Goal: Complete application form

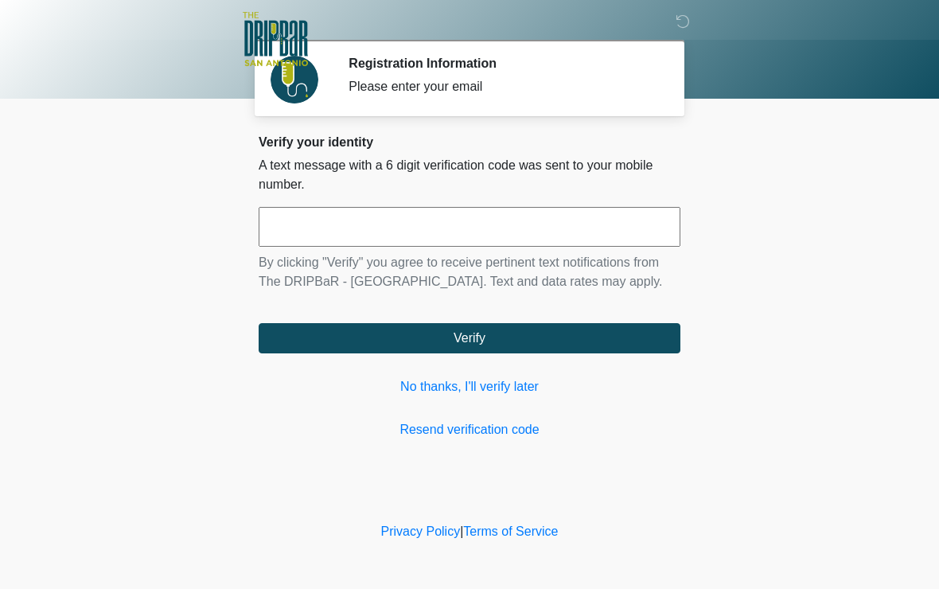
scroll to position [1, 0]
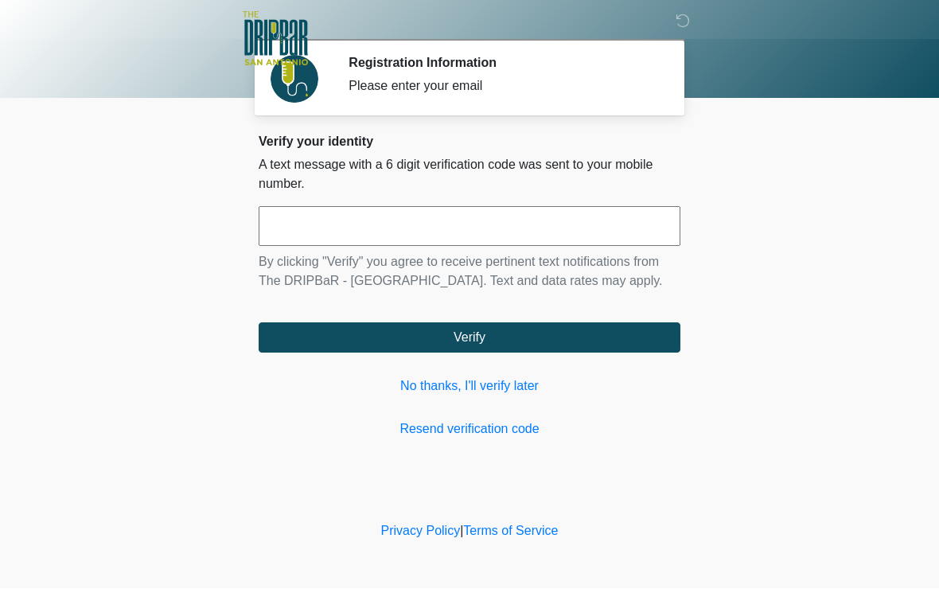
click at [474, 229] on input "text" at bounding box center [470, 227] width 422 height 40
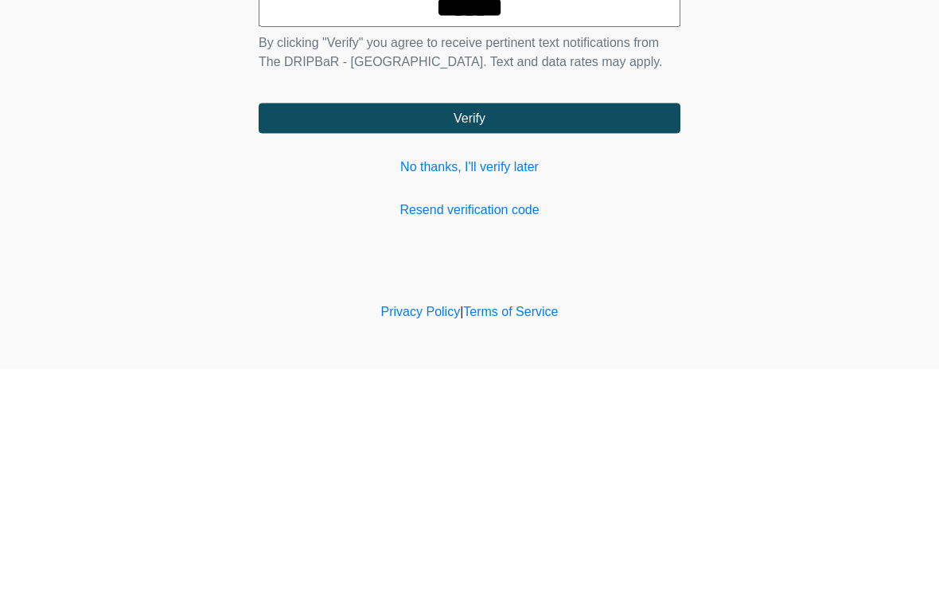
type input "******"
click at [587, 323] on button "Verify" at bounding box center [470, 338] width 422 height 30
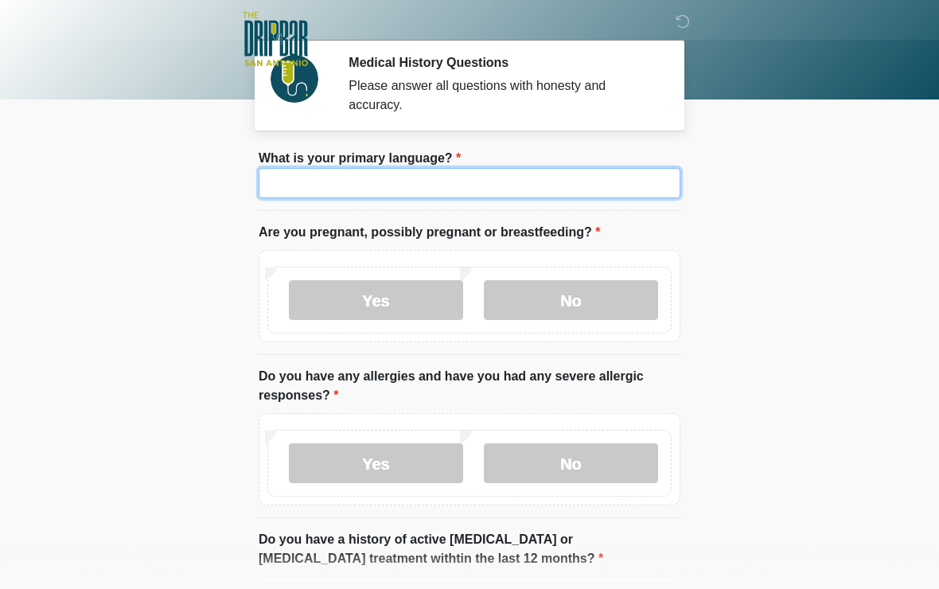
click at [524, 177] on input "What is your primary language?" at bounding box center [470, 183] width 422 height 30
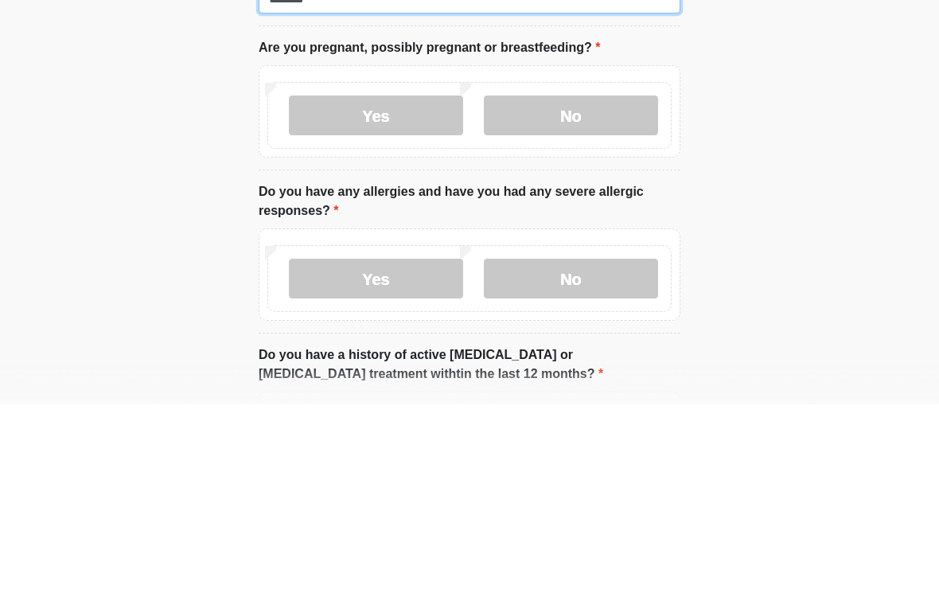
type input "*******"
click at [589, 280] on label "No" at bounding box center [571, 300] width 174 height 40
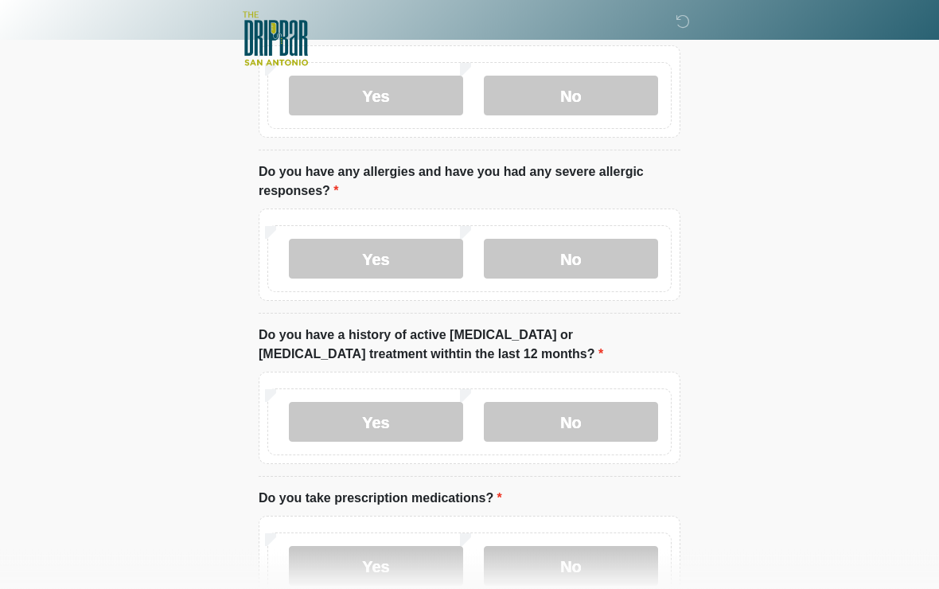
scroll to position [220, 0]
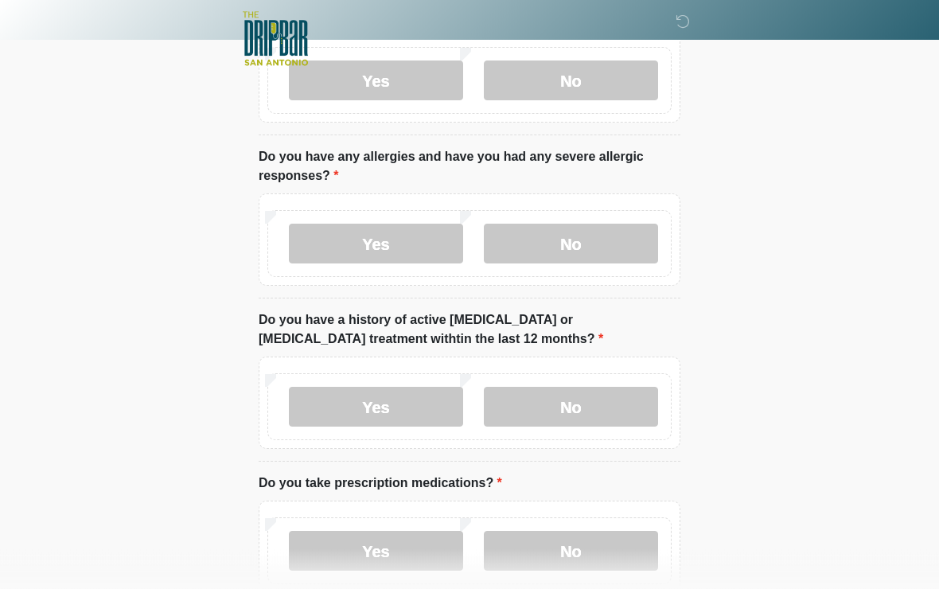
click at [574, 245] on label "No" at bounding box center [571, 244] width 174 height 40
click at [577, 407] on label "No" at bounding box center [571, 407] width 174 height 40
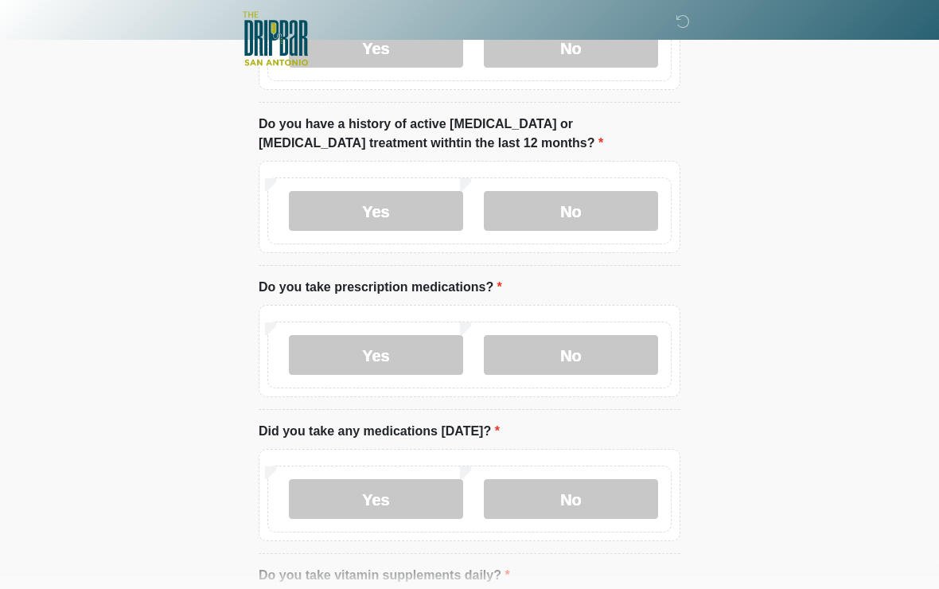
scroll to position [416, 0]
click at [559, 350] on label "No" at bounding box center [571, 355] width 174 height 40
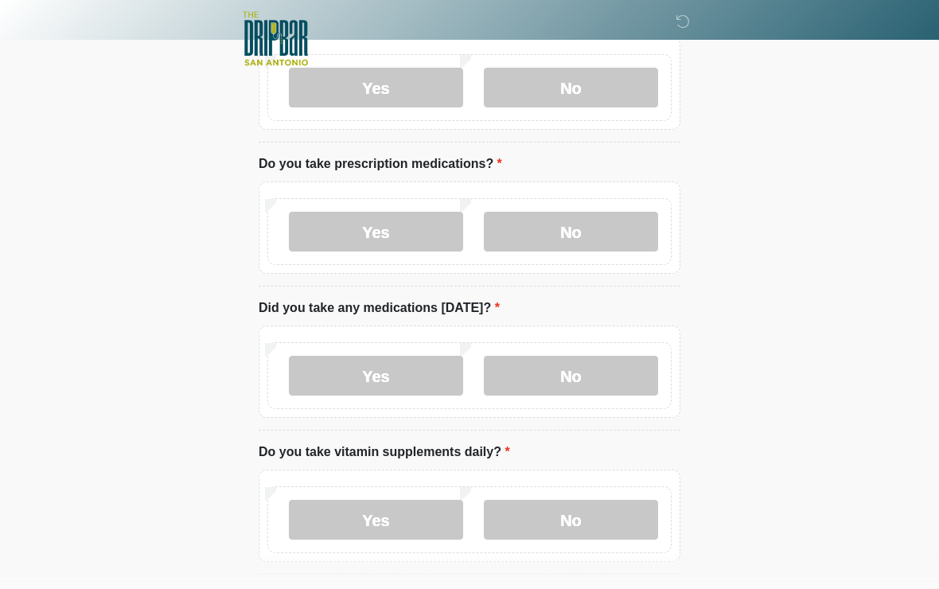
scroll to position [540, 0]
click at [586, 374] on label "No" at bounding box center [571, 376] width 174 height 40
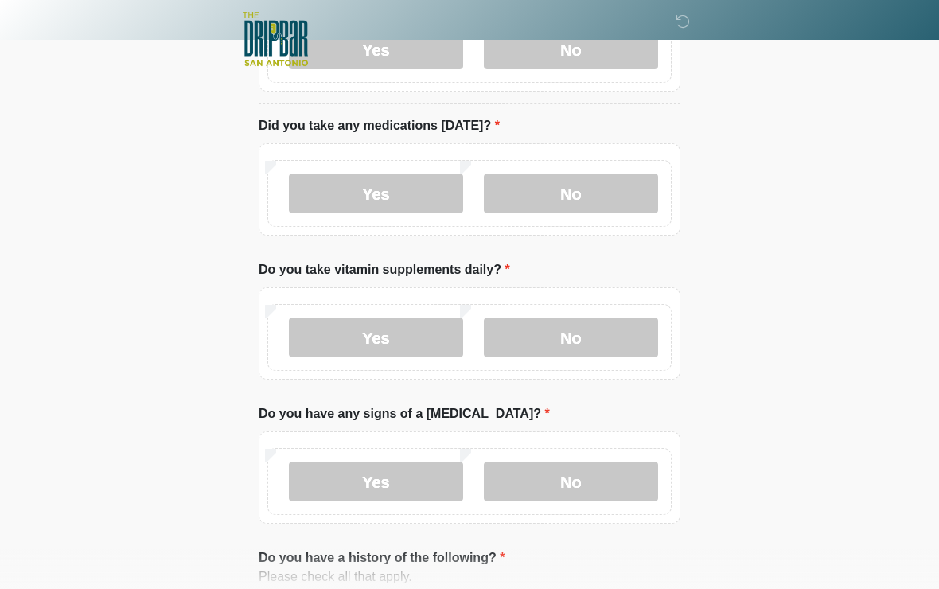
scroll to position [718, 0]
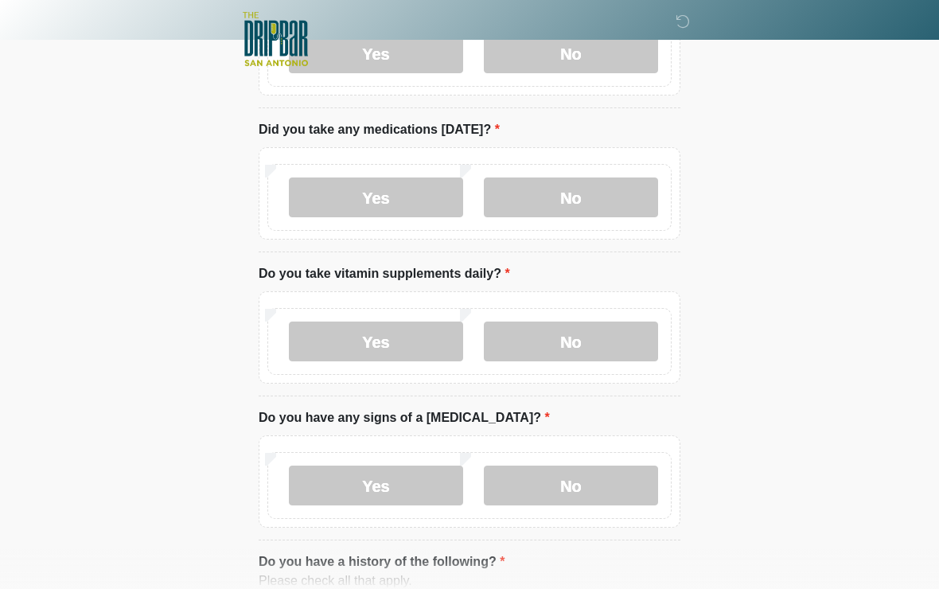
click at [389, 348] on label "Yes" at bounding box center [376, 342] width 174 height 40
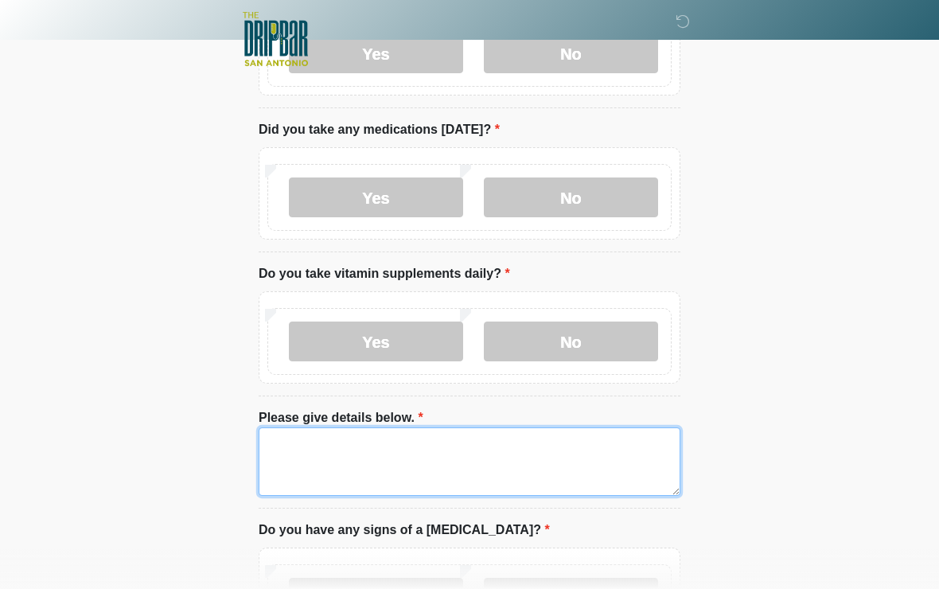
click at [518, 471] on textarea "Please give details below." at bounding box center [470, 461] width 422 height 68
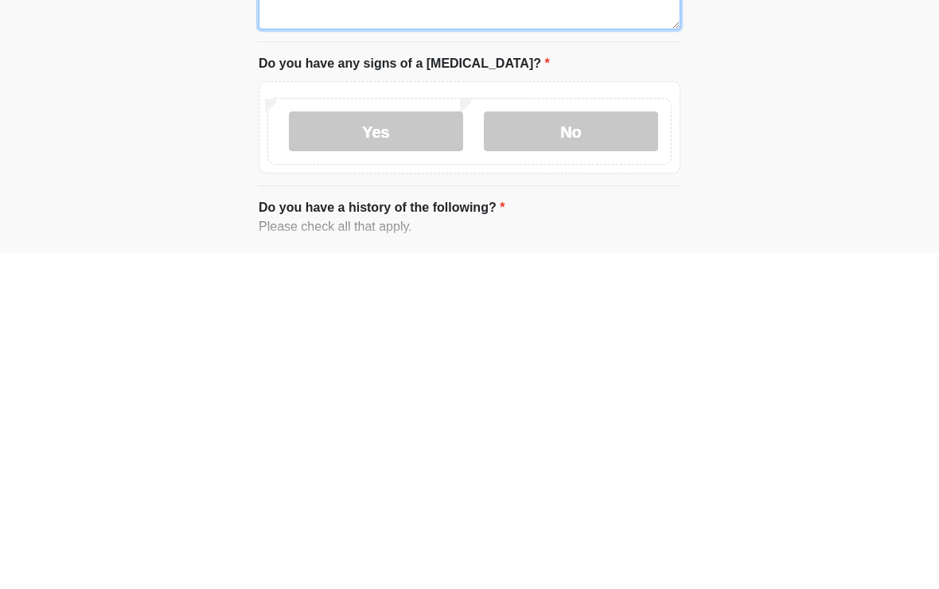
scroll to position [851, 0]
type textarea "**********"
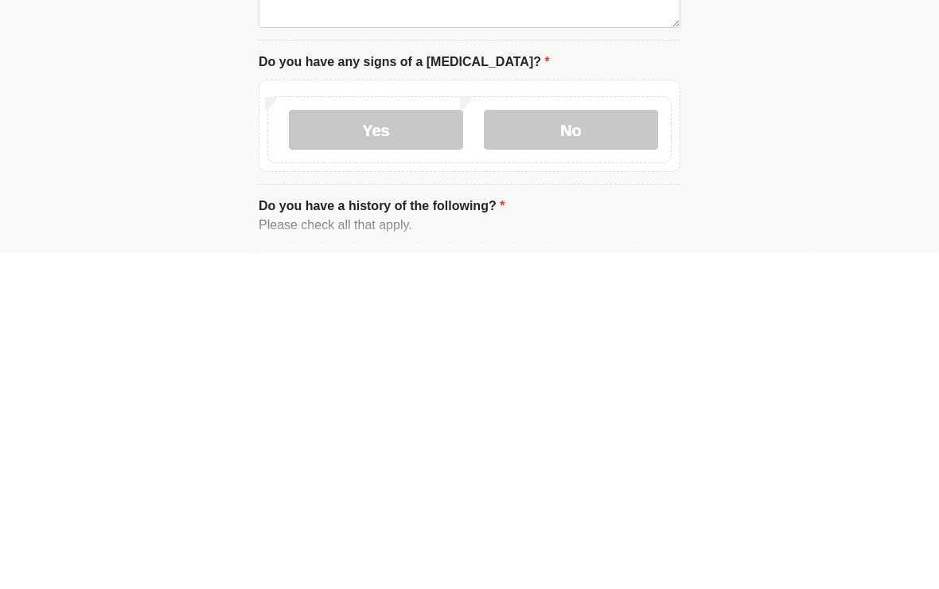
click at [597, 445] on label "No" at bounding box center [571, 465] width 174 height 40
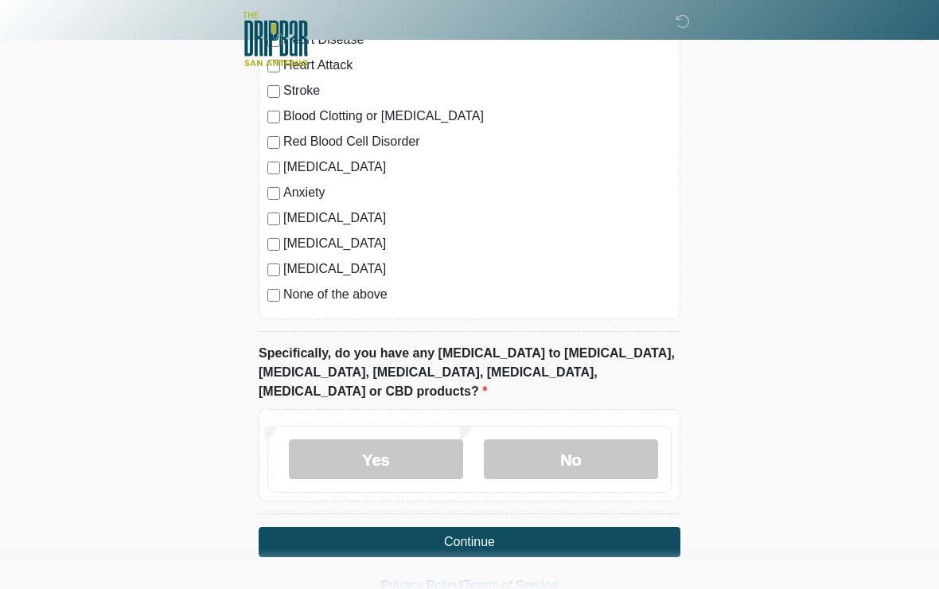
scroll to position [1437, 0]
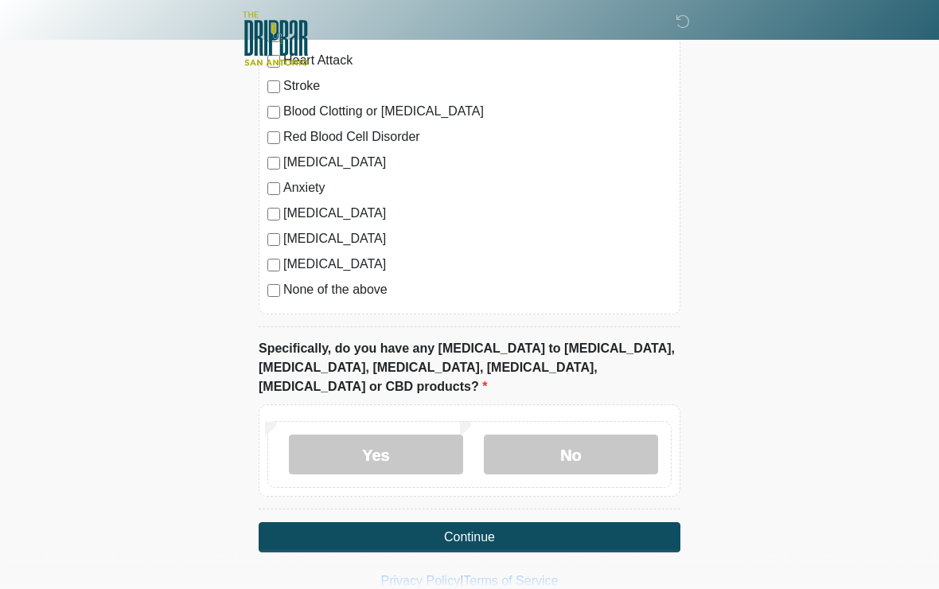
click at [572, 435] on label "No" at bounding box center [571, 455] width 174 height 40
click at [552, 524] on button "Continue" at bounding box center [470, 538] width 422 height 30
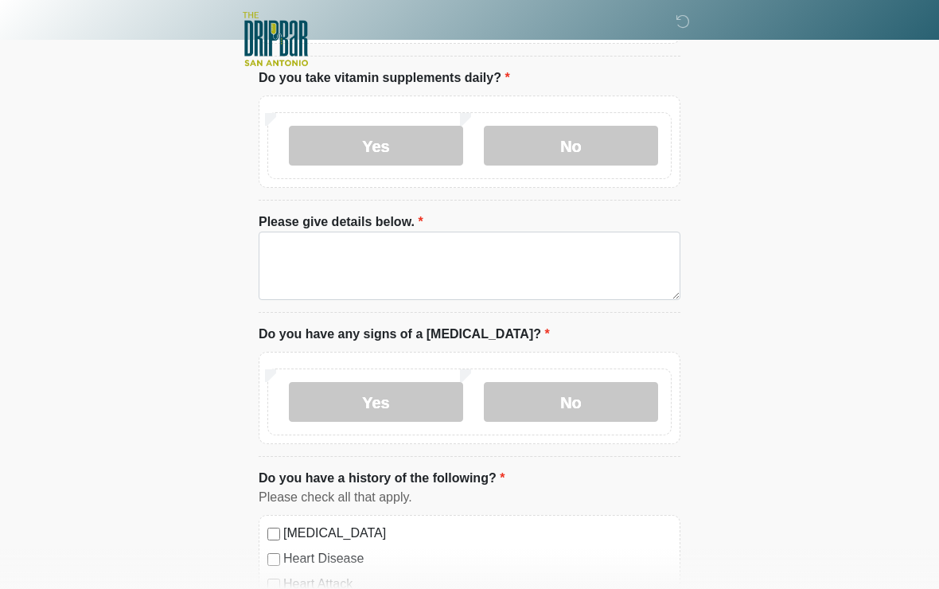
scroll to position [0, 0]
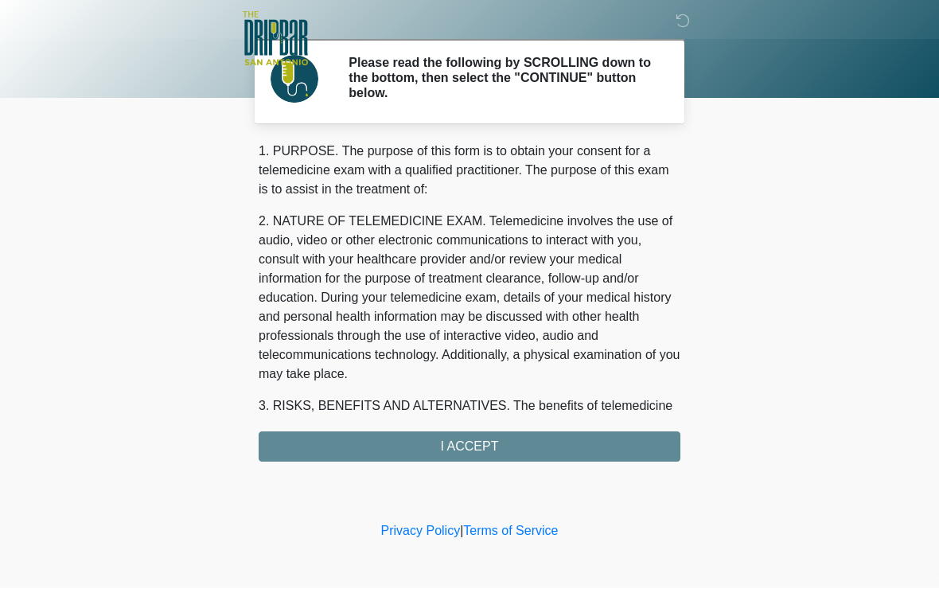
click at [554, 449] on div "1. PURPOSE. The purpose of this form is to obtain your consent for a telemedici…" at bounding box center [470, 302] width 422 height 320
click at [522, 447] on div "1. PURPOSE. The purpose of this form is to obtain your consent for a telemedici…" at bounding box center [470, 302] width 422 height 320
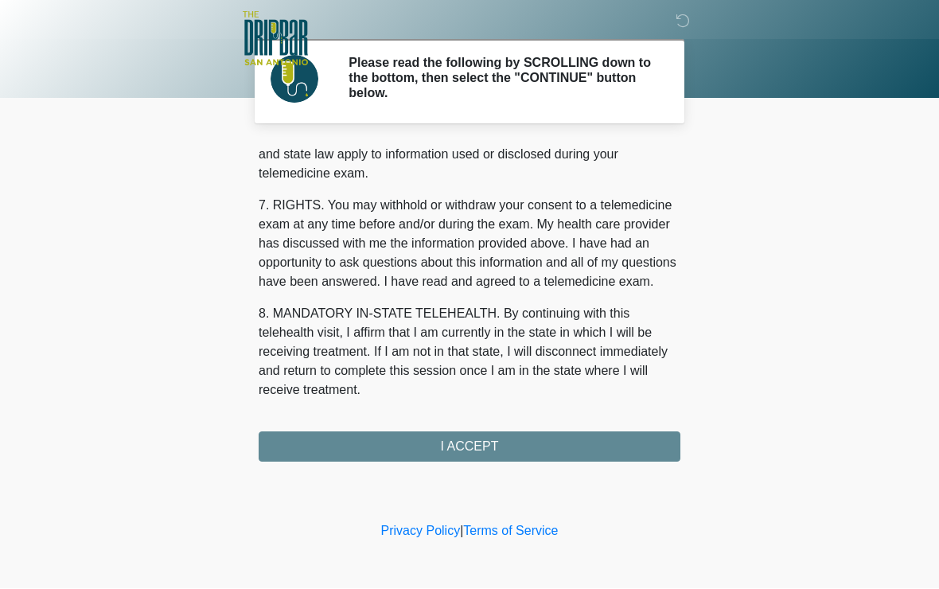
scroll to position [691, 0]
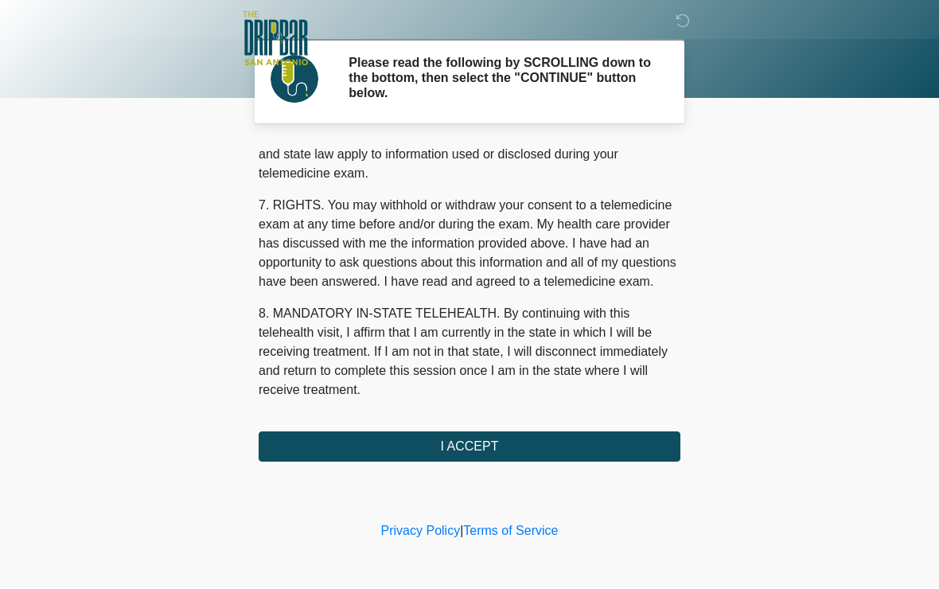
click at [549, 454] on button "I ACCEPT" at bounding box center [470, 447] width 422 height 30
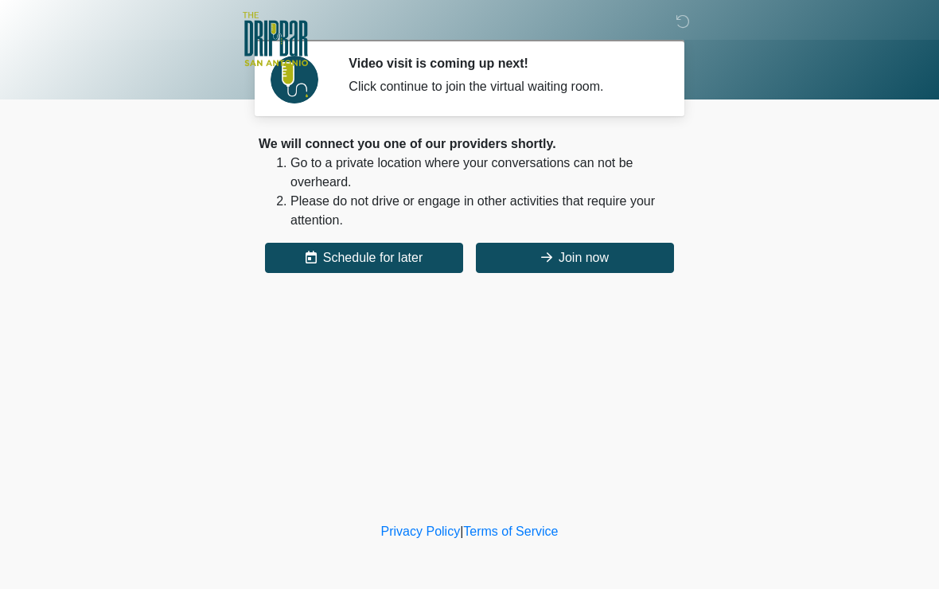
click at [619, 258] on button "Join now" at bounding box center [575, 258] width 198 height 30
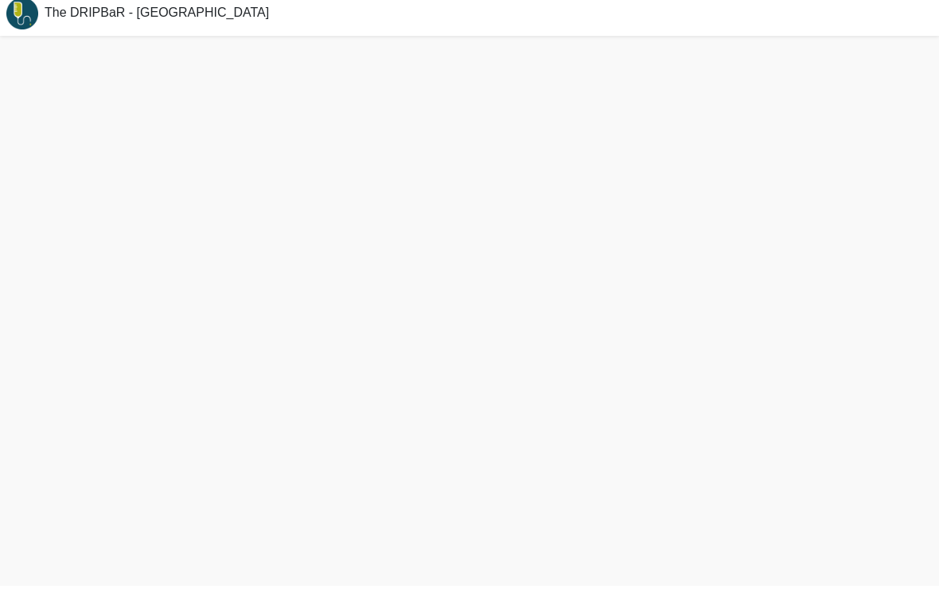
scroll to position [5, 0]
